Goal: Use online tool/utility: Utilize a website feature to perform a specific function

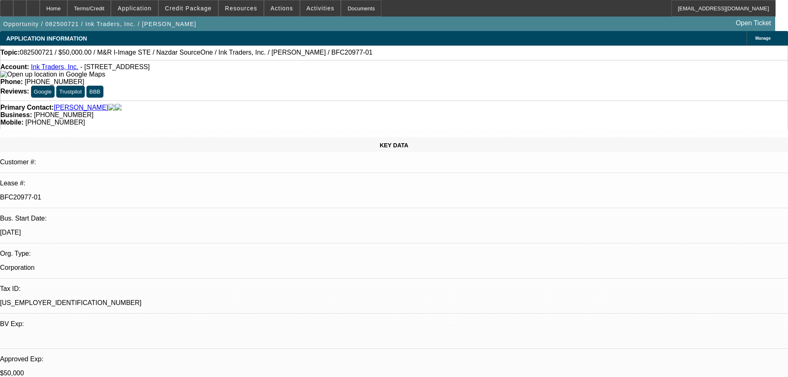
select select "0"
select select "2"
select select "0.1"
select select "4"
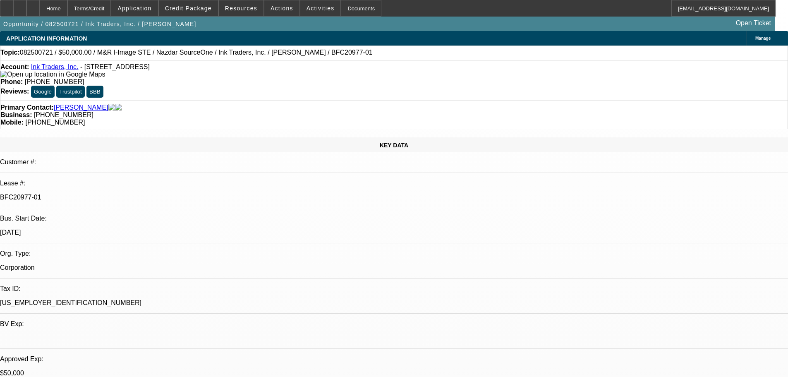
select select "0"
select select "2"
select select "0.1"
select select "4"
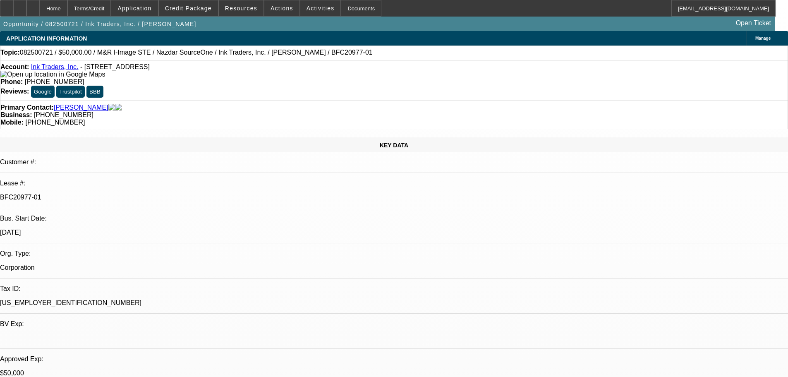
select select "0"
select select "2"
select select "0.1"
select select "4"
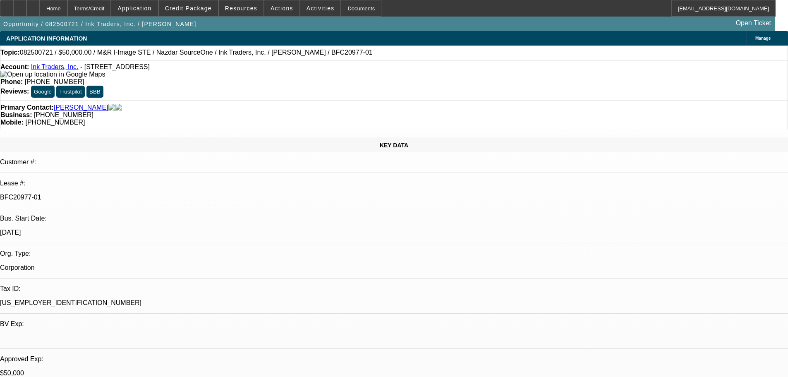
select select "0"
select select "2"
select select "0.1"
select select "4"
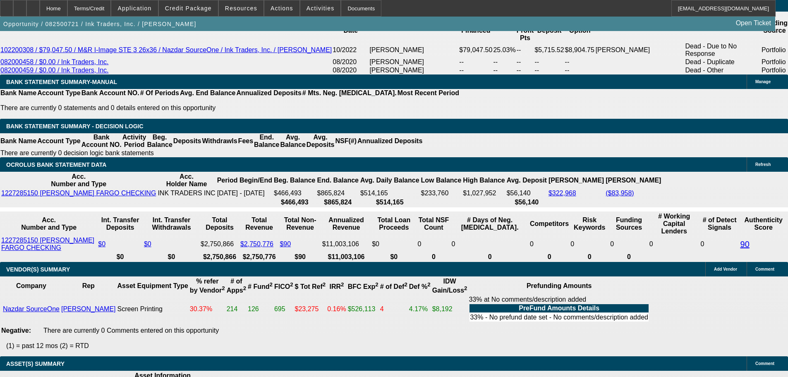
scroll to position [1316, 0]
